Goal: Use online tool/utility: Utilize a website feature to perform a specific function

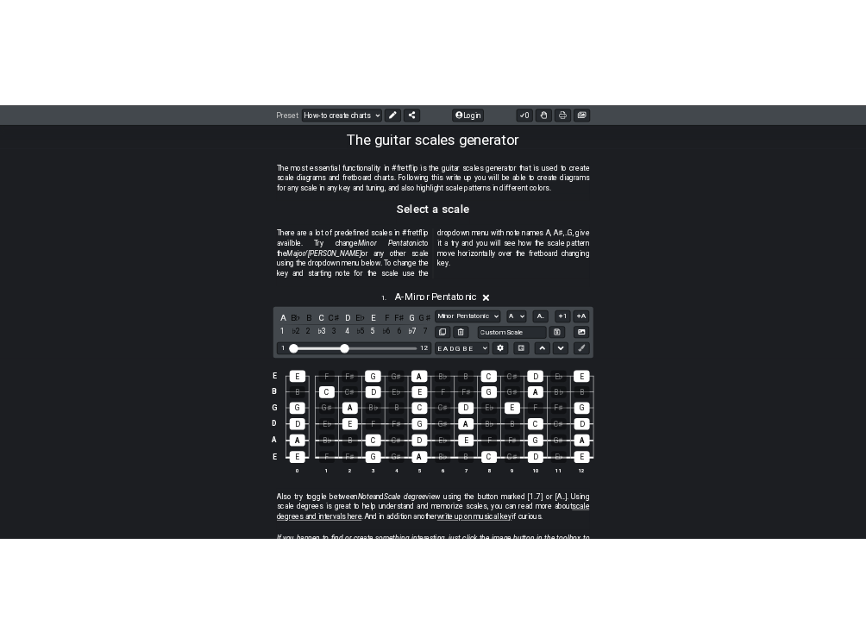
scroll to position [345, 0]
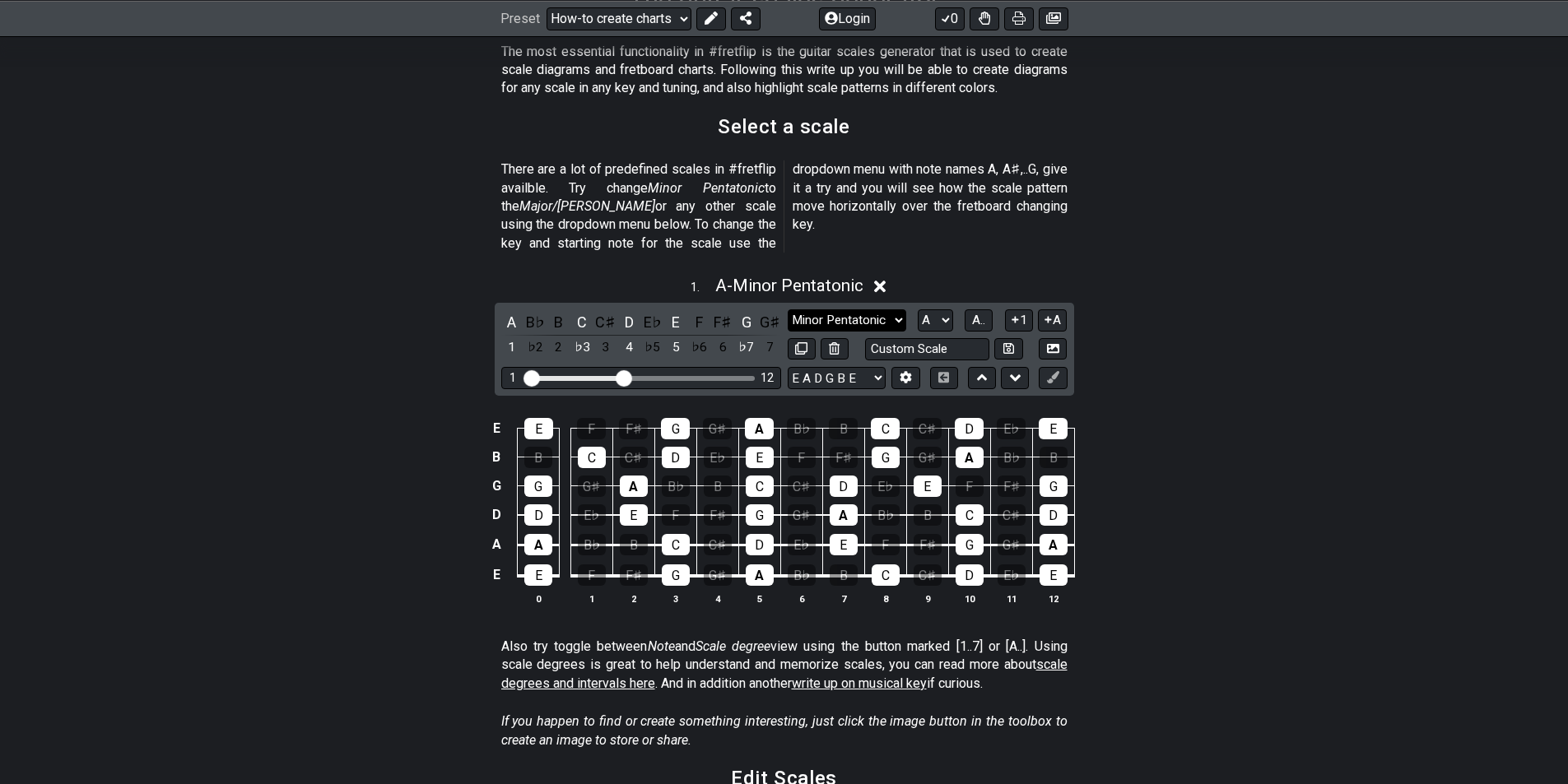
click at [857, 309] on select "Minor Pentatonic New Scale Minor Pentatonic Major Pentatonic Minor Blues Major …" at bounding box center [847, 320] width 118 height 22
click at [787, 309] on select "Minor Pentatonic New Scale Minor Pentatonic Major Pentatonic Minor Blues Major …" at bounding box center [847, 320] width 118 height 22
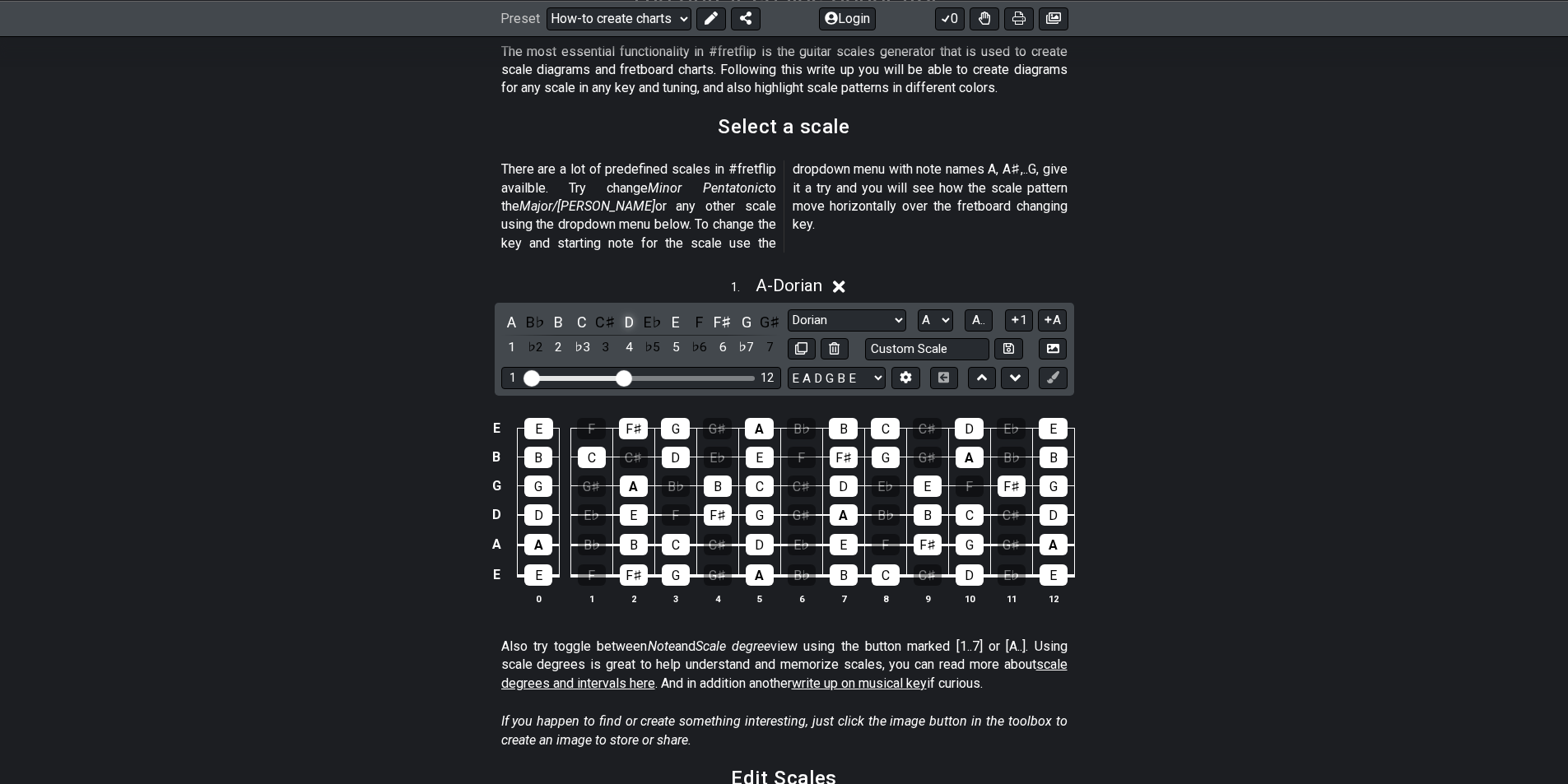
click at [630, 311] on div "D" at bounding box center [629, 321] width 21 height 22
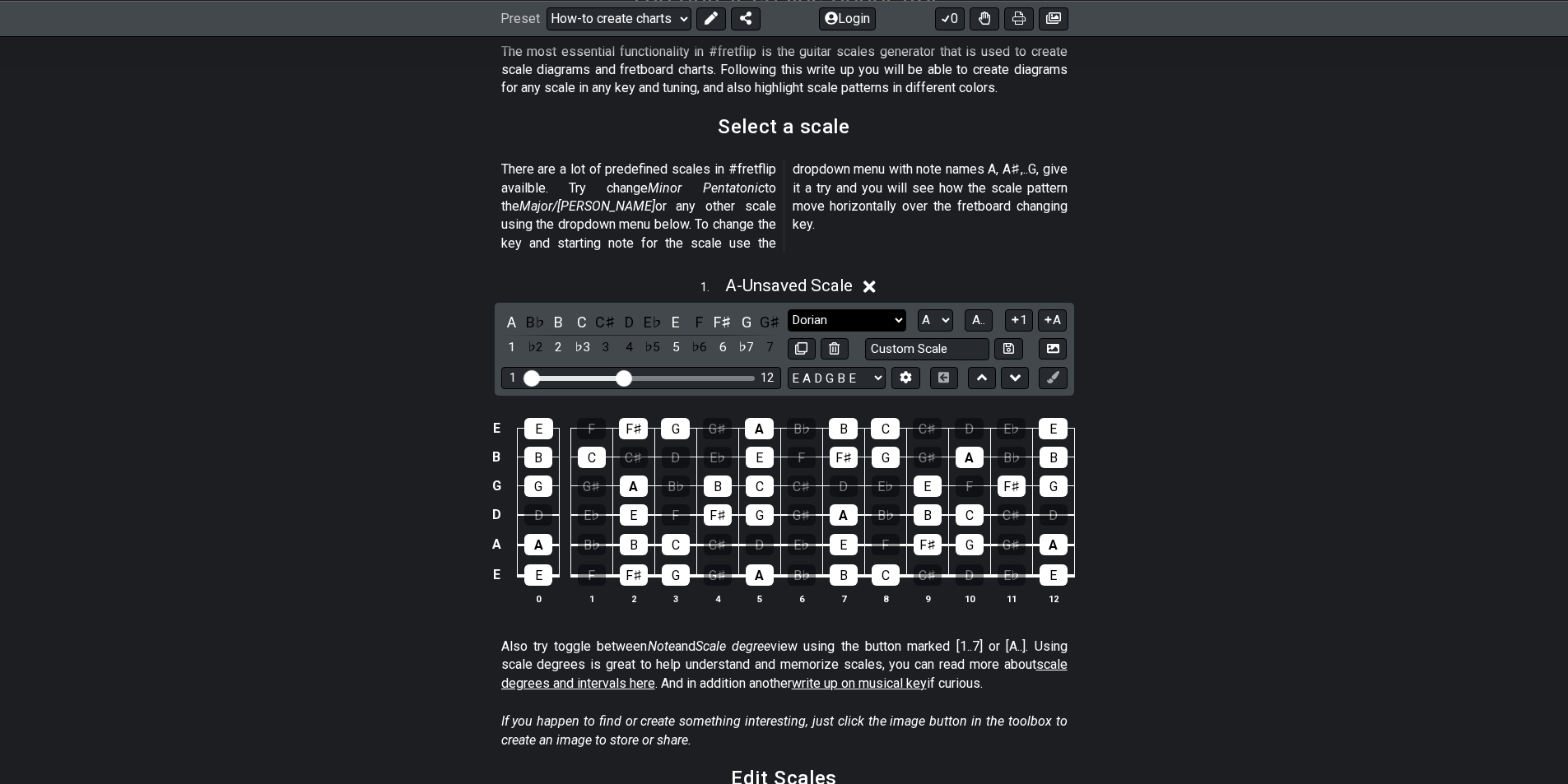
click at [835, 309] on select "Minor Pentatonic New Scale Minor Pentatonic Major Pentatonic Minor Blues Major …" at bounding box center [847, 320] width 118 height 22
select select "Major / [PERSON_NAME]"
click at [787, 309] on select "Minor Pentatonic New Scale Minor Pentatonic Major Pentatonic Minor Blues Major …" at bounding box center [847, 320] width 118 height 22
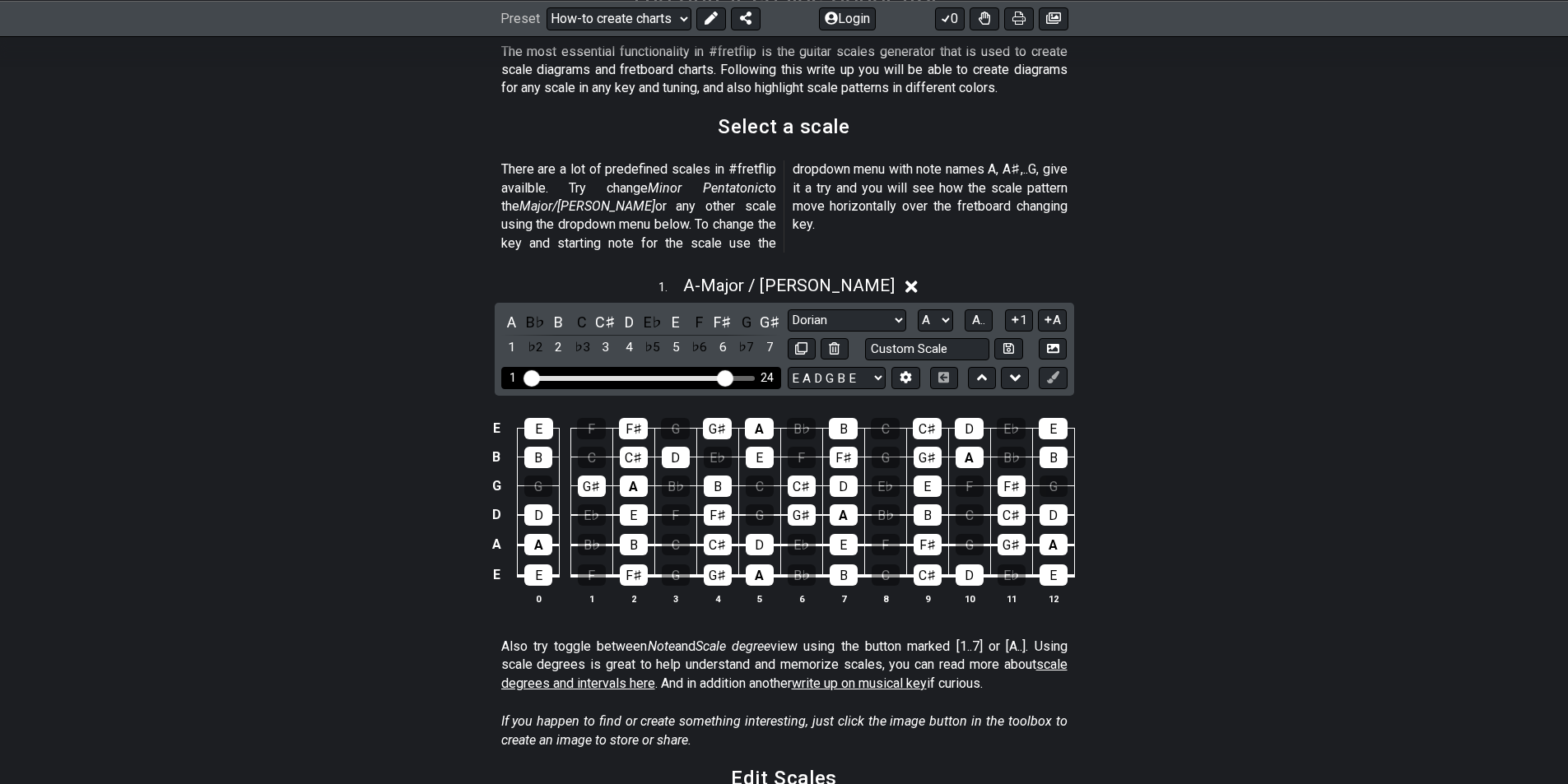
drag, startPoint x: 624, startPoint y: 355, endPoint x: 727, endPoint y: 375, distance: 104.9
click at [727, 377] on input "Visible fret range" at bounding box center [640, 377] width 234 height 0
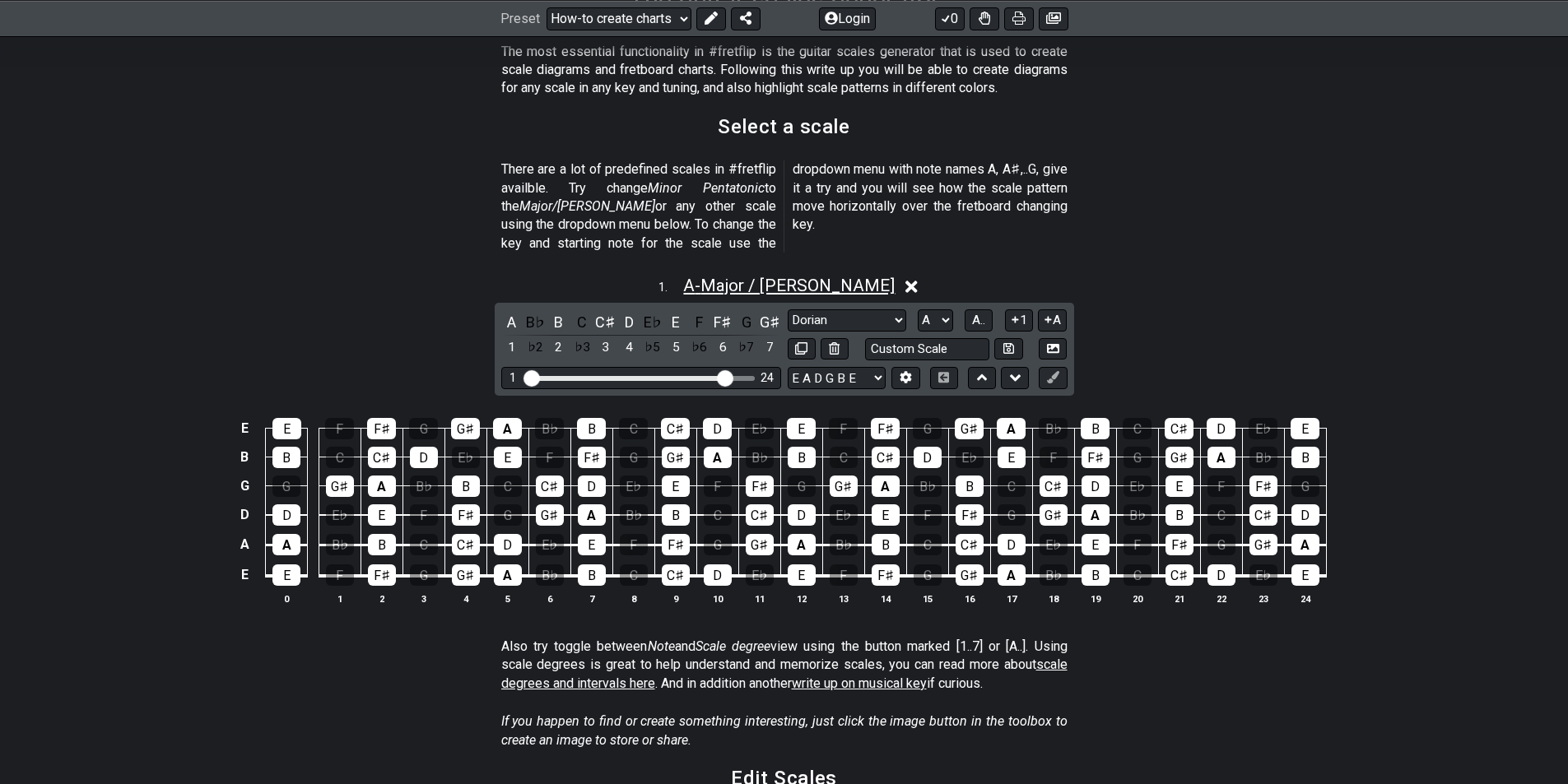
click at [725, 276] on span "A - Major / Ionian" at bounding box center [789, 285] width 212 height 20
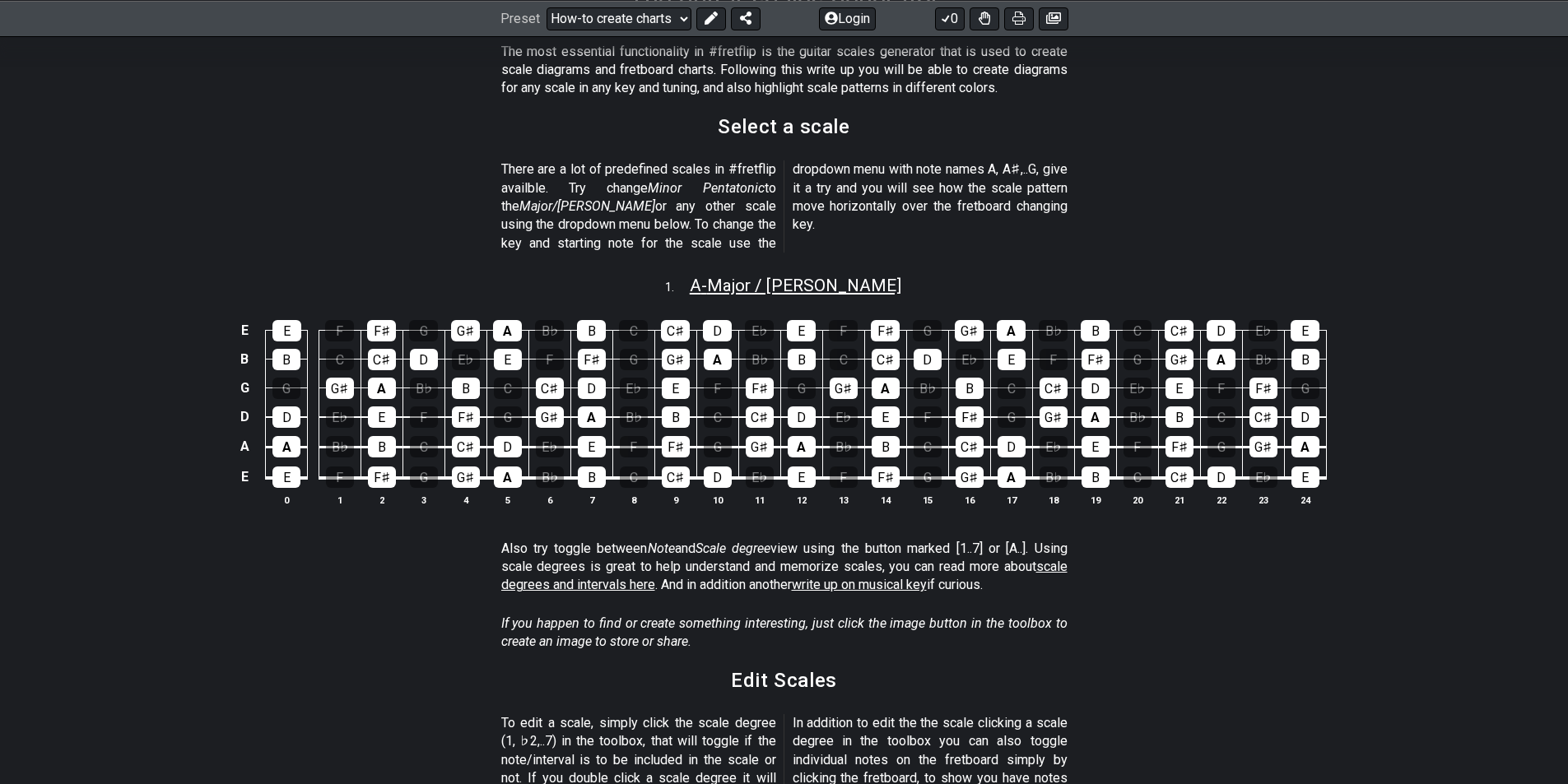
click at [731, 276] on span "A - Major / Ionian" at bounding box center [796, 285] width 212 height 20
select select "Major / [PERSON_NAME]"
select select "A"
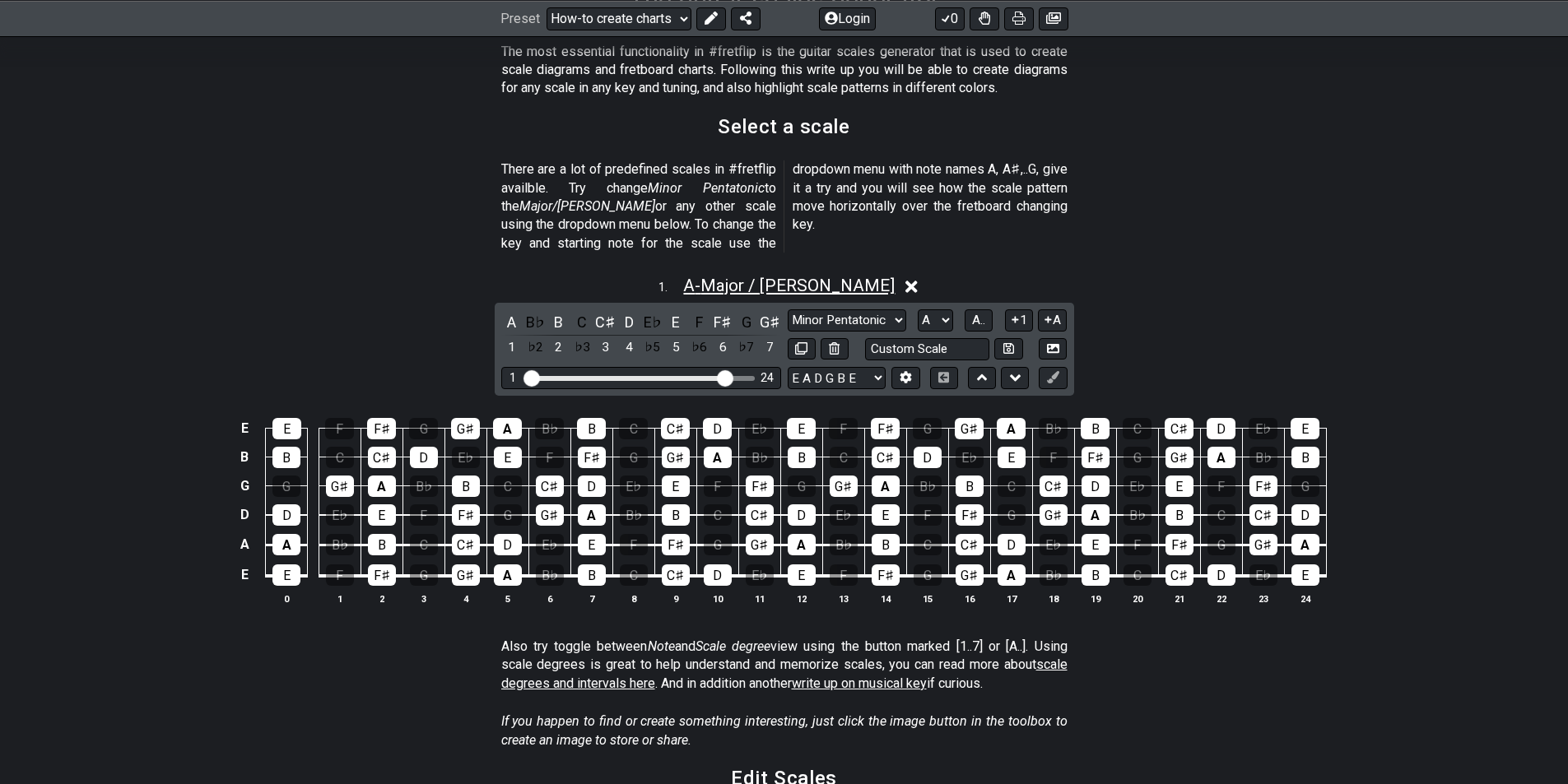
click at [731, 276] on span "A - Major / Ionian" at bounding box center [789, 285] width 212 height 20
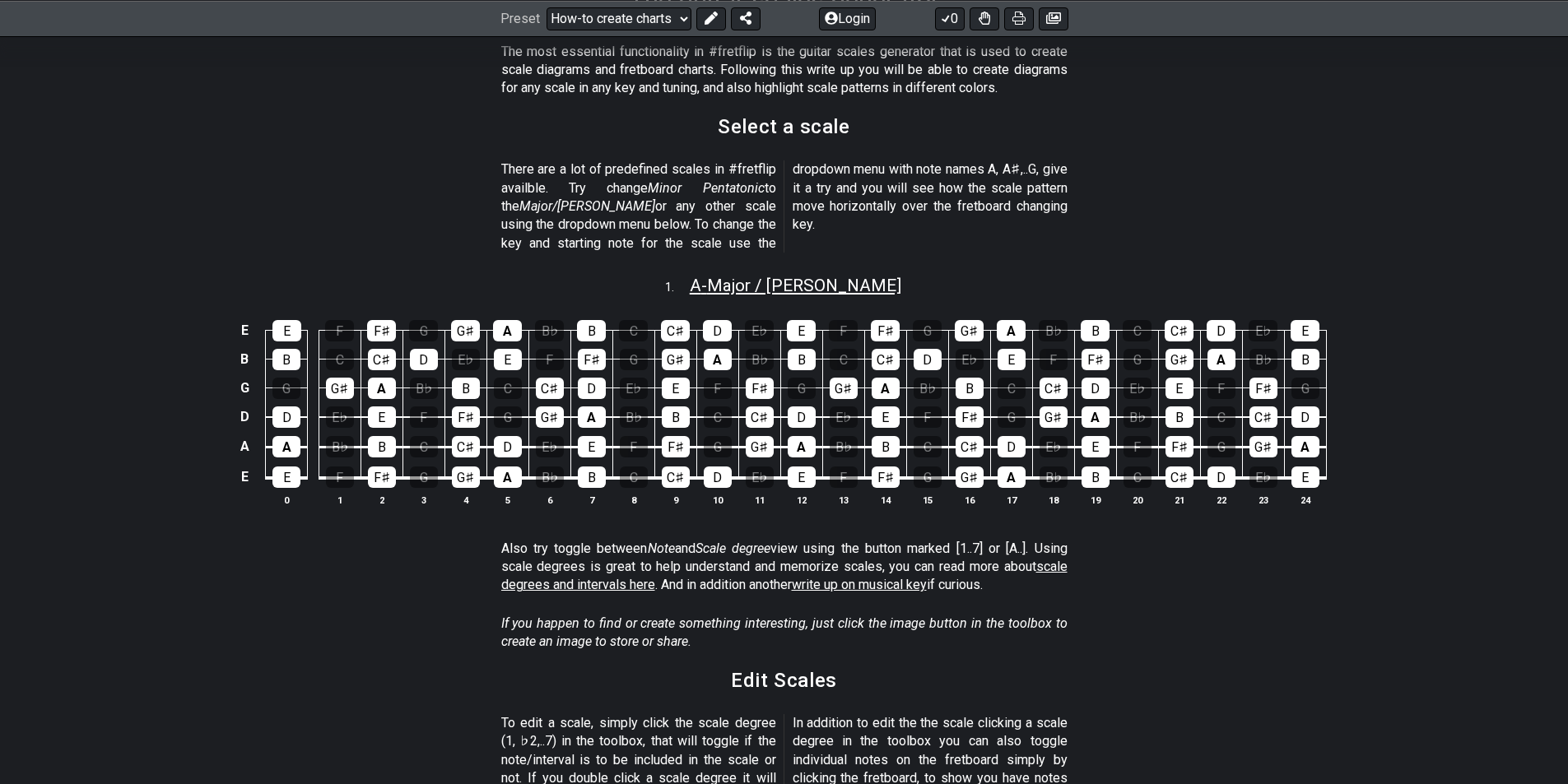
click at [731, 276] on span "A - Major / Ionian" at bounding box center [796, 285] width 212 height 20
select select "Major / [PERSON_NAME]"
select select "A"
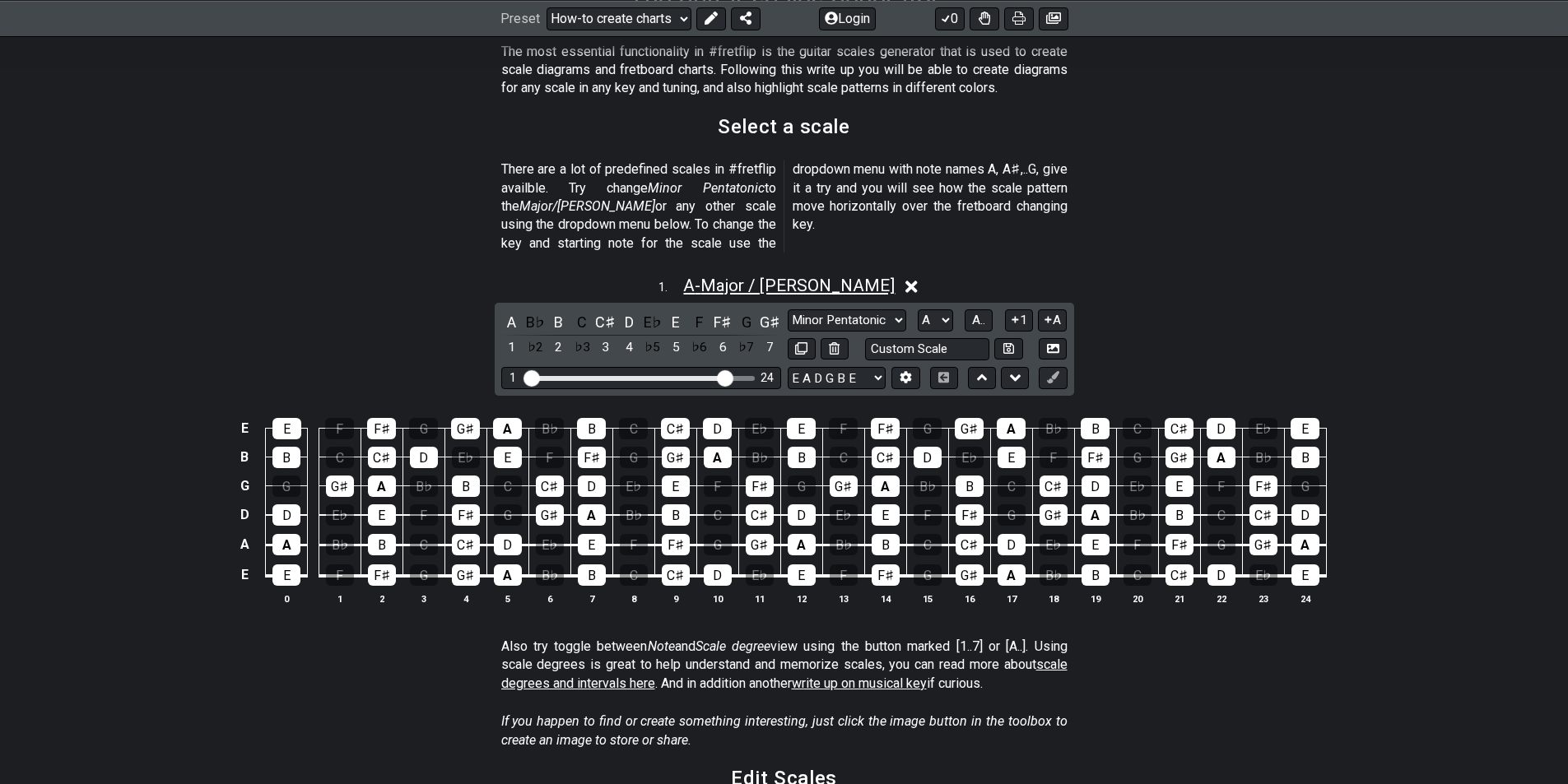
click at [731, 276] on span "A - Major / Ionian" at bounding box center [789, 285] width 212 height 20
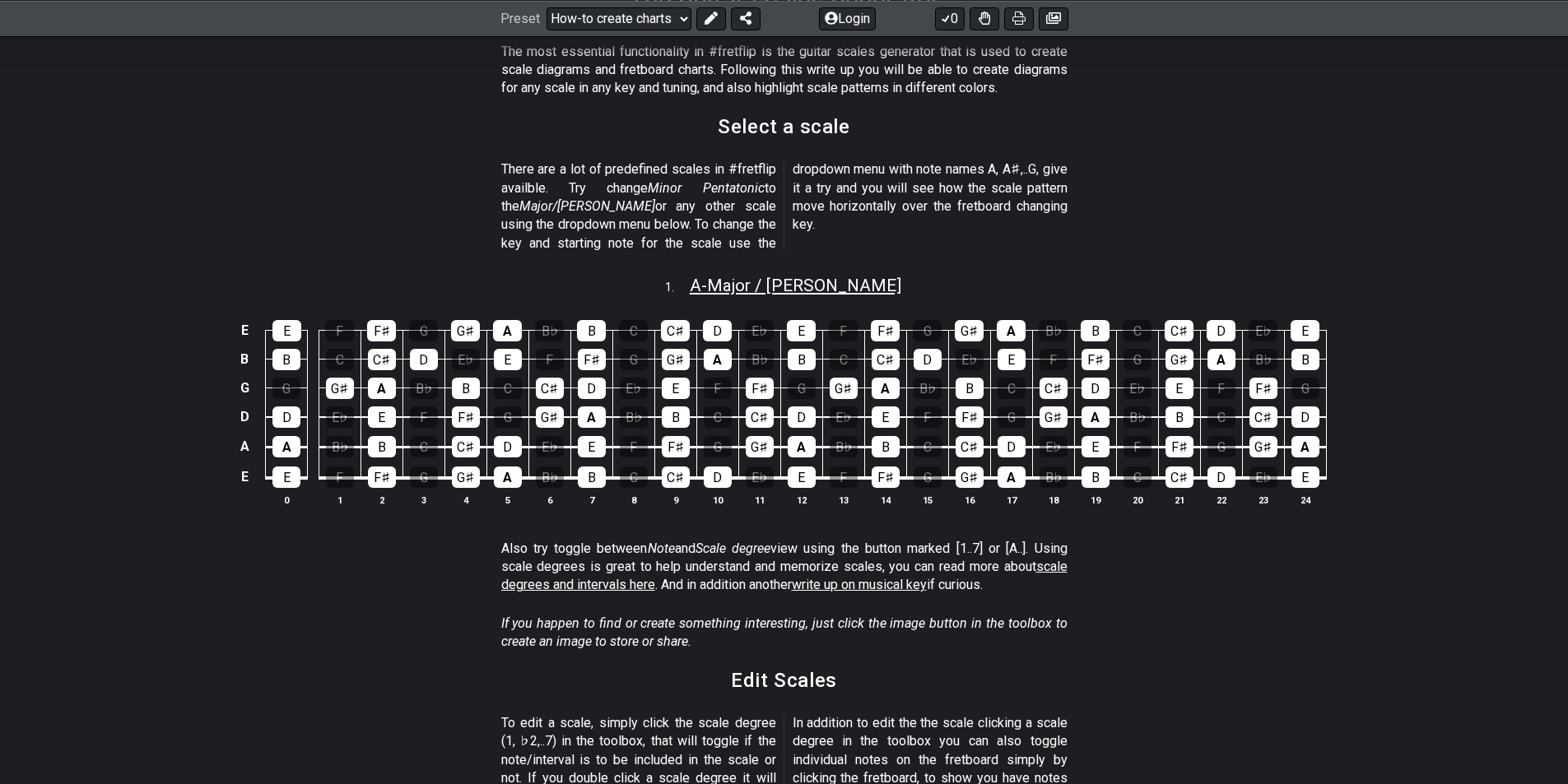
click at [731, 276] on span "A - Major / Ionian" at bounding box center [796, 285] width 212 height 20
select select "Major / [PERSON_NAME]"
select select "A"
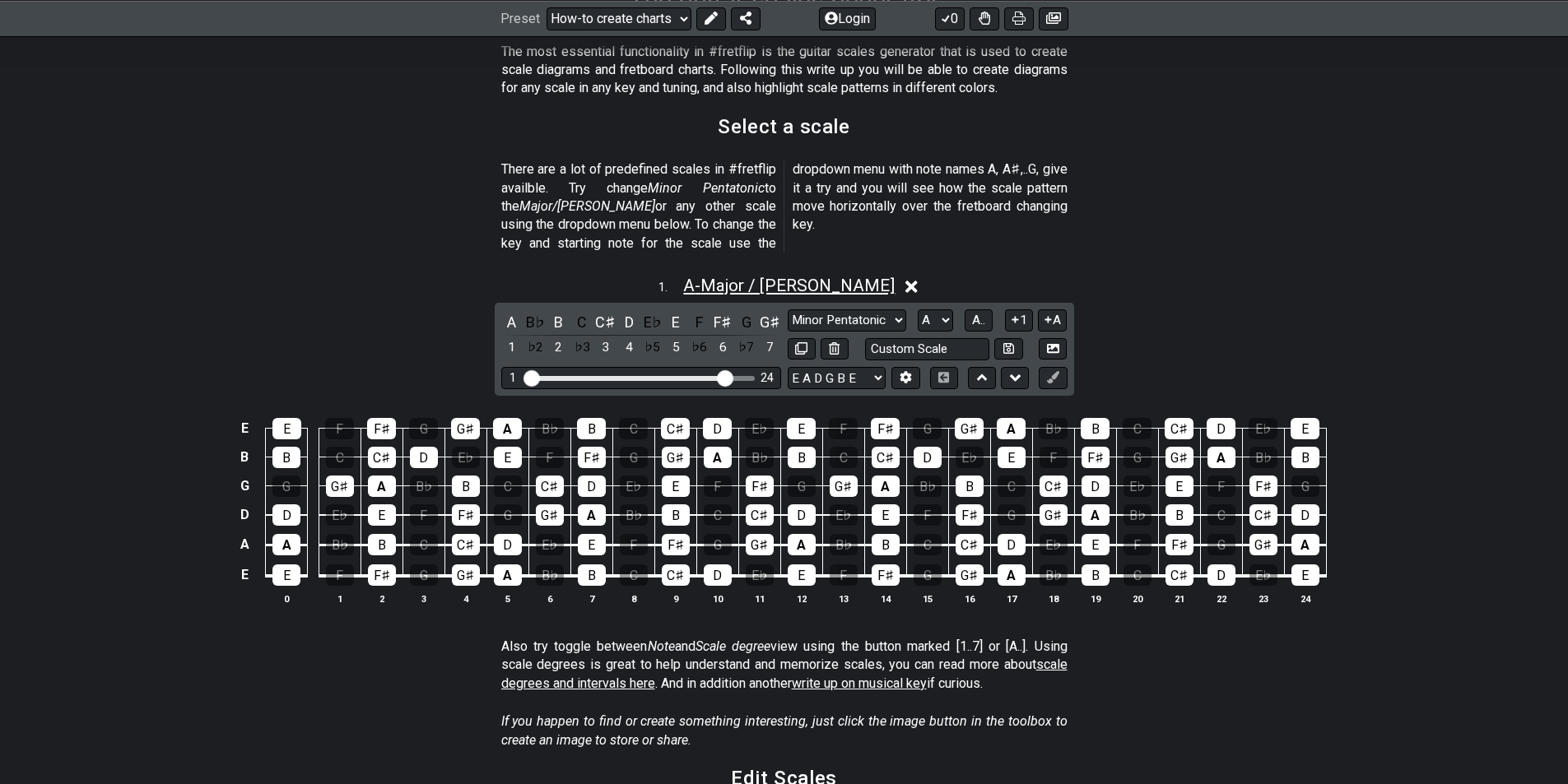
click at [731, 276] on span "A - Major / Ionian" at bounding box center [789, 285] width 212 height 20
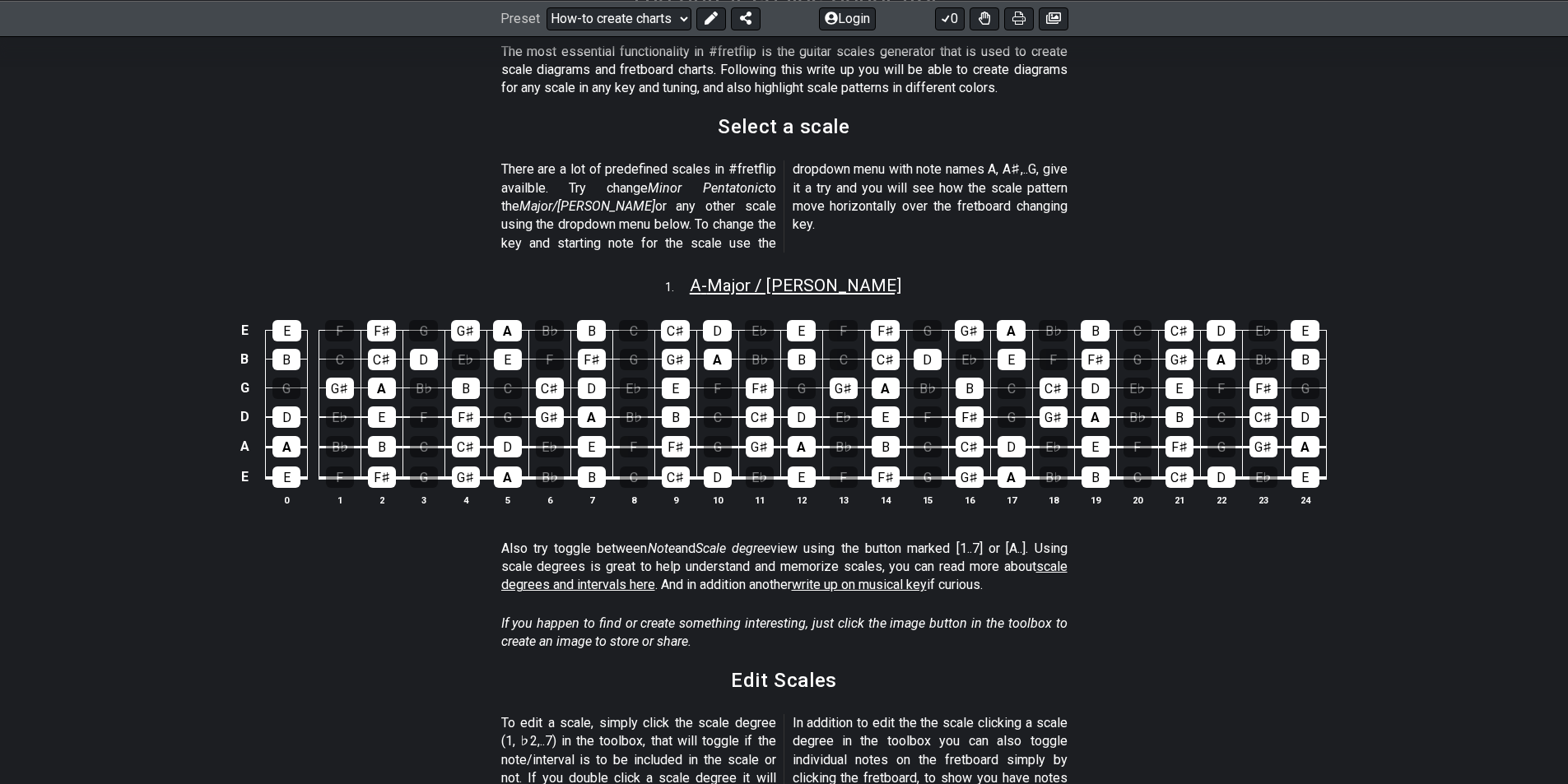
click at [731, 276] on span "A - Major / Ionian" at bounding box center [796, 285] width 212 height 20
select select "Major / [PERSON_NAME]"
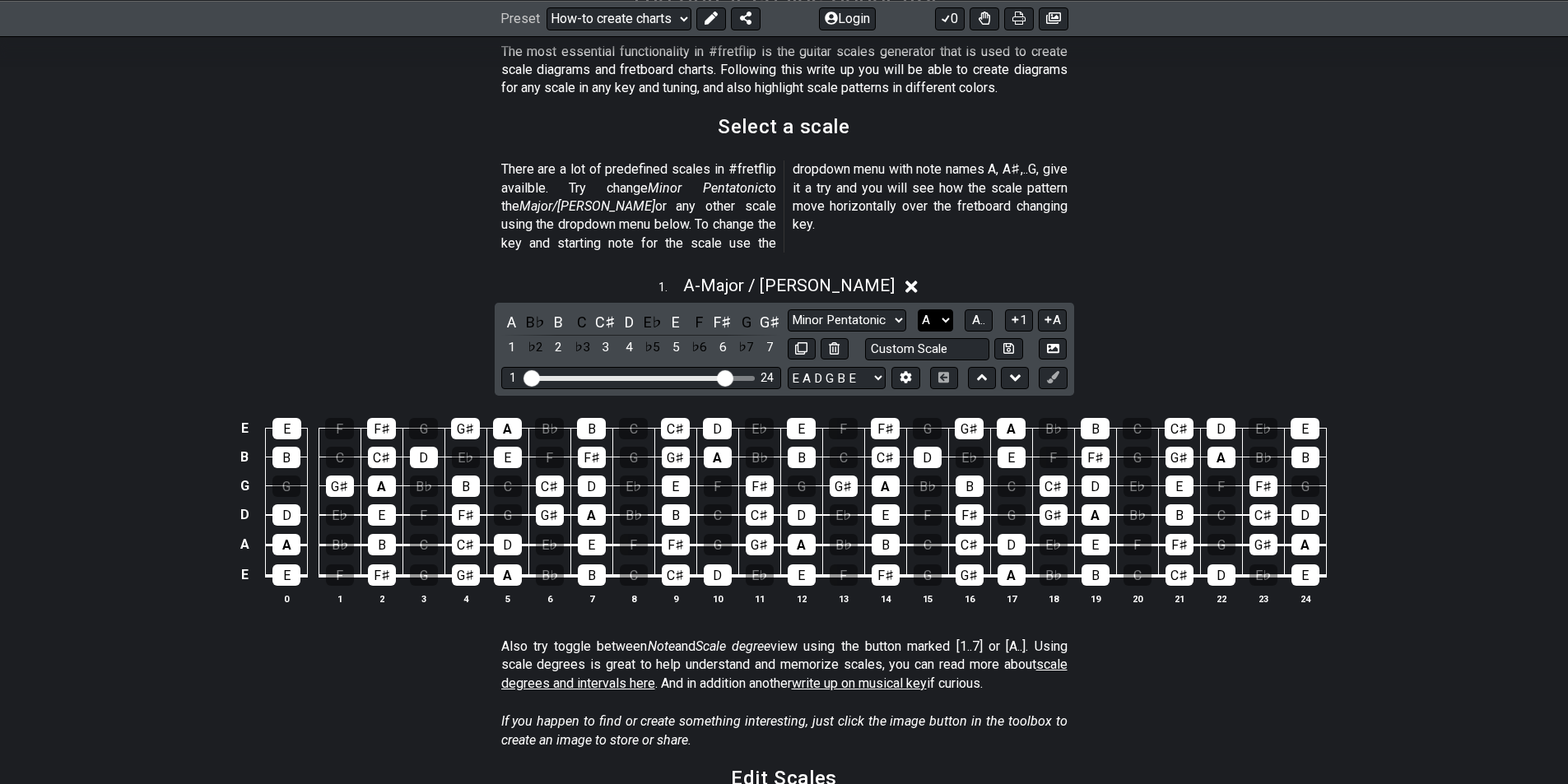
click at [934, 309] on select "A♭ A A♯ B♭ B C C♯ D♭ D D♯ E♭ E F F♯ G♭ G G♯" at bounding box center [934, 320] width 35 height 22
select select "D"
click at [917, 309] on select "A♭ A A♯ B♭ B C C♯ D♭ D D♯ E♭ E F F♯ G♭ G G♯" at bounding box center [934, 320] width 35 height 22
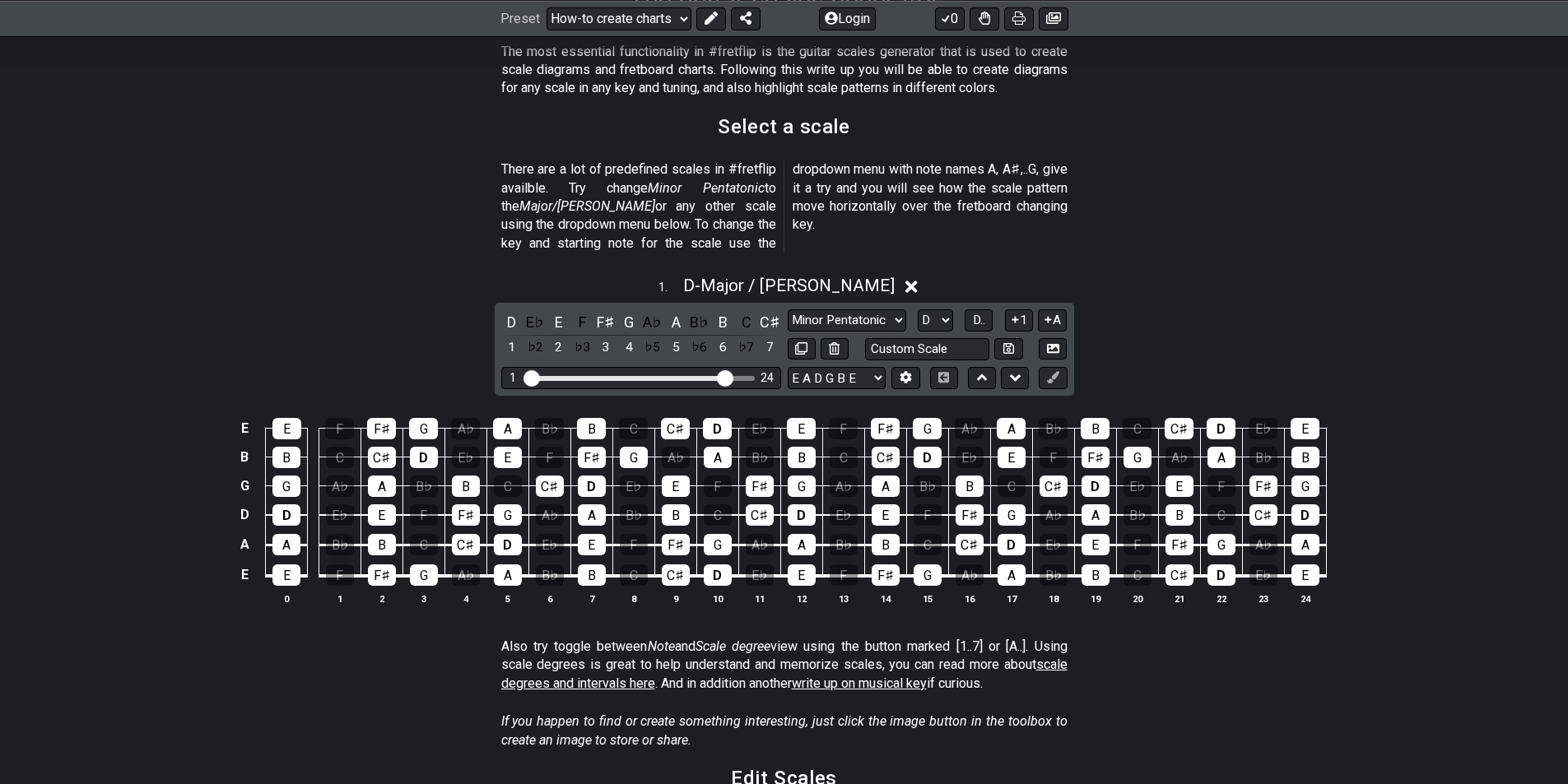
click at [896, 781] on section "Edit Scales" at bounding box center [784, 783] width 1568 height 43
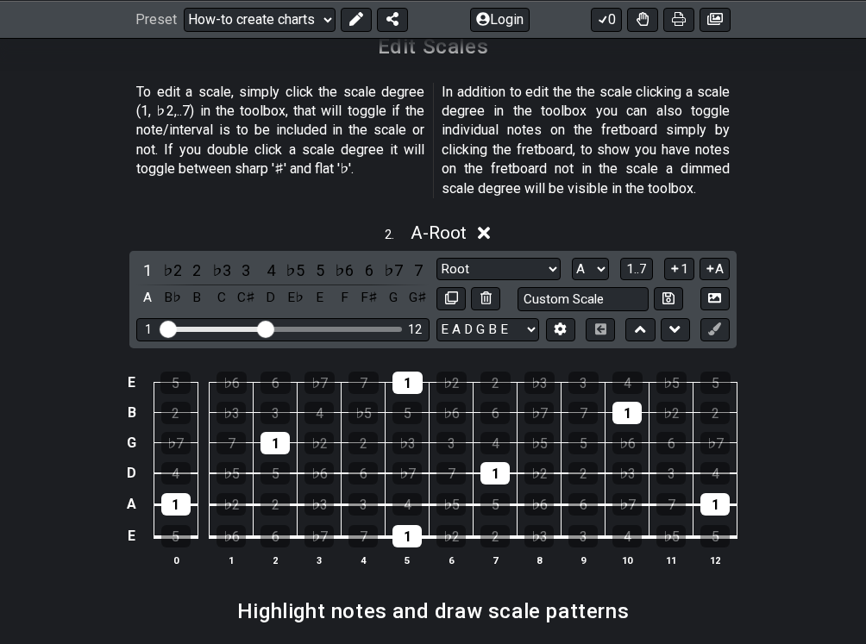
scroll to position [1136, 0]
